Goal: Navigation & Orientation: Find specific page/section

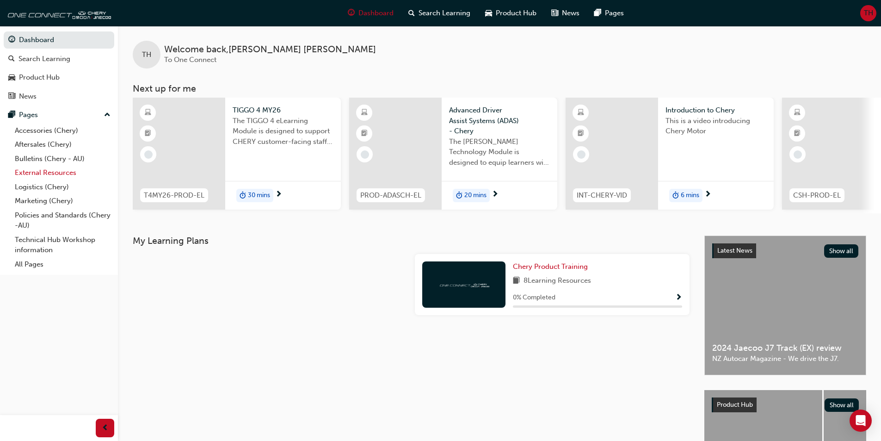
click at [37, 174] on link "External Resources" at bounding box center [62, 172] width 103 height 14
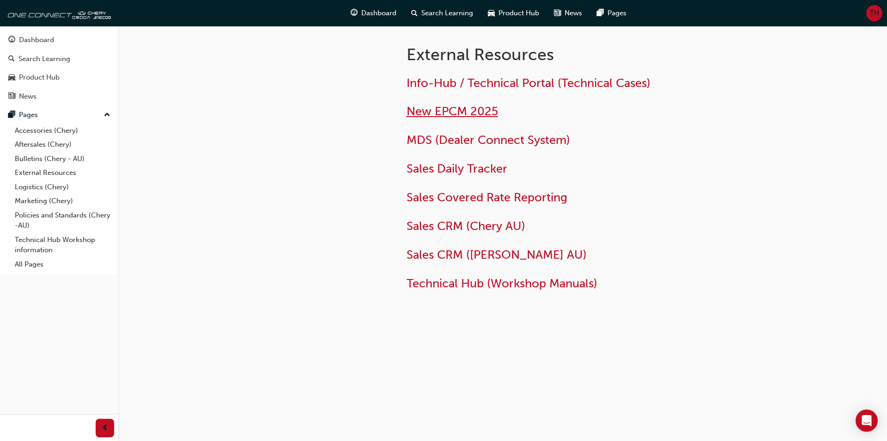
click at [465, 112] on span "New EPCM 2025" at bounding box center [453, 111] width 92 height 14
